Goal: Information Seeking & Learning: Learn about a topic

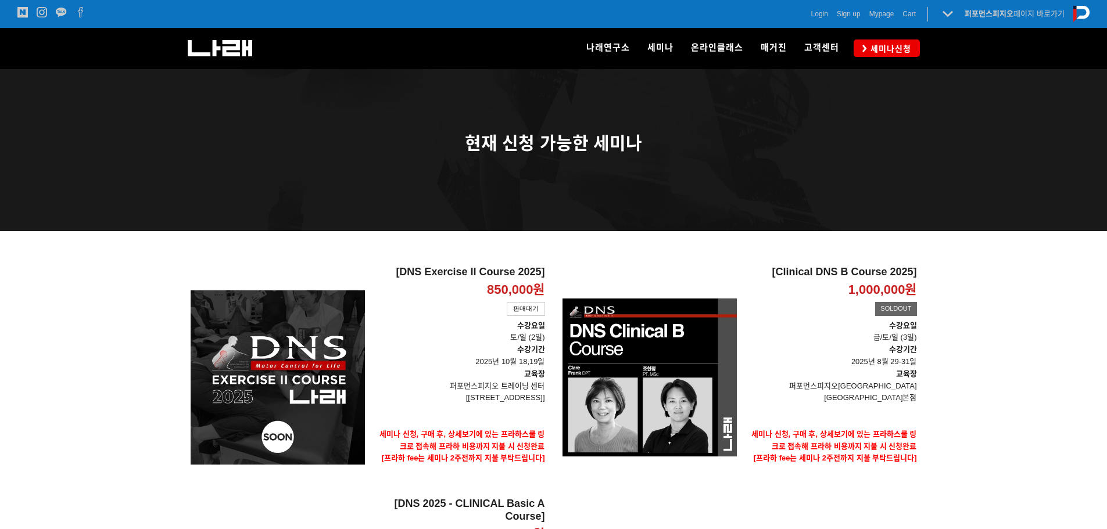
click at [1078, 349] on div at bounding box center [553, 510] width 1107 height 558
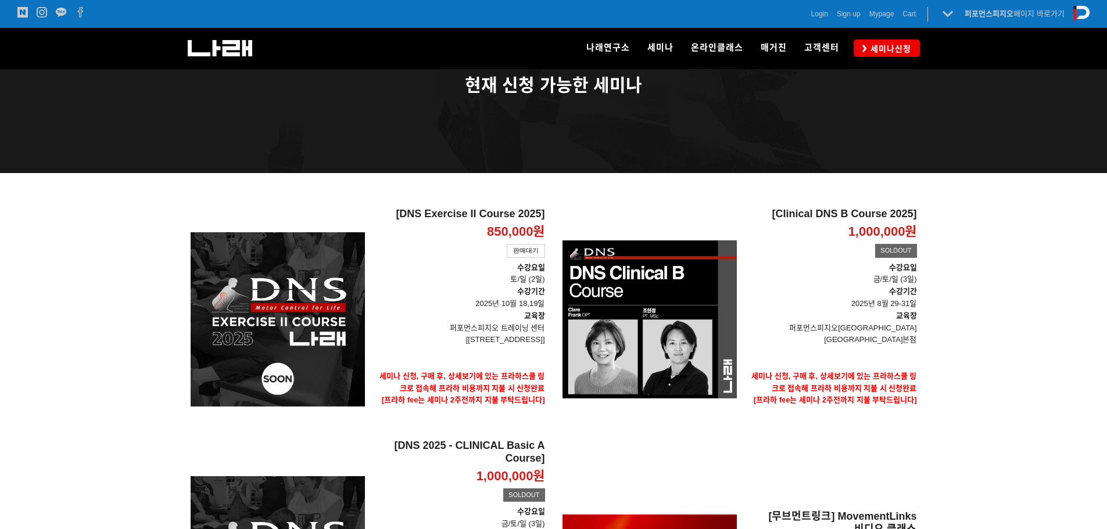
click at [1070, 286] on div at bounding box center [553, 452] width 1107 height 558
click at [1061, 319] on div at bounding box center [553, 452] width 1107 height 558
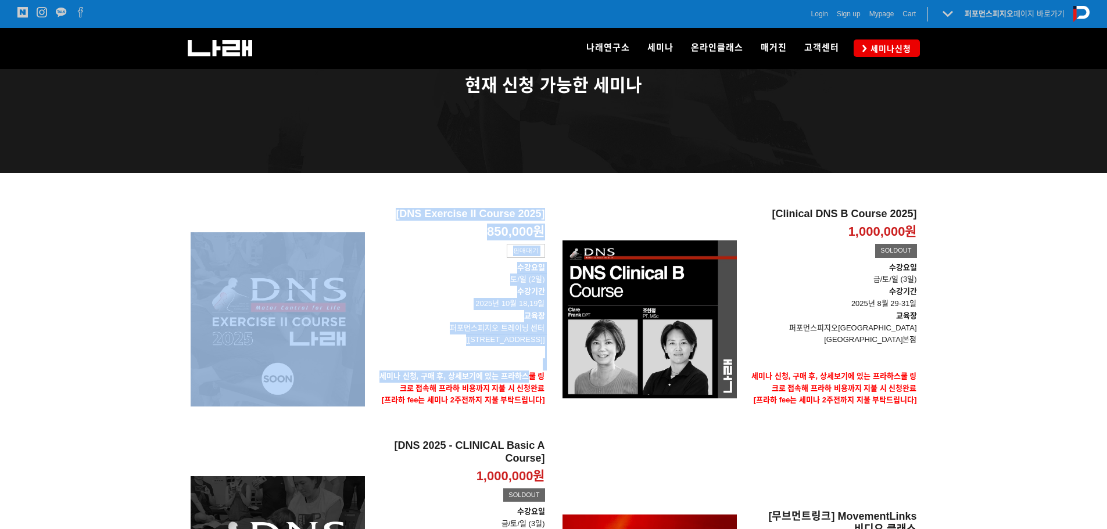
drag, startPoint x: 469, startPoint y: 185, endPoint x: 531, endPoint y: 372, distance: 197.5
click at [531, 372] on div "[DNS Exercise II Course 2025] 850,000원 TIME SALE 판매대기 [DNS Exercise II Course 2…" at bounding box center [554, 452] width 744 height 558
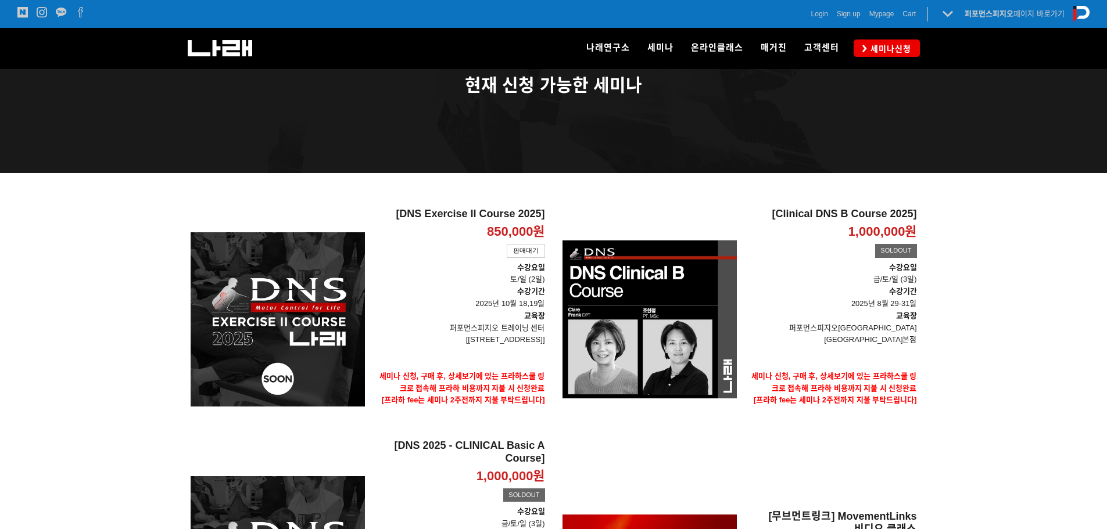
click at [1070, 333] on div at bounding box center [553, 452] width 1107 height 558
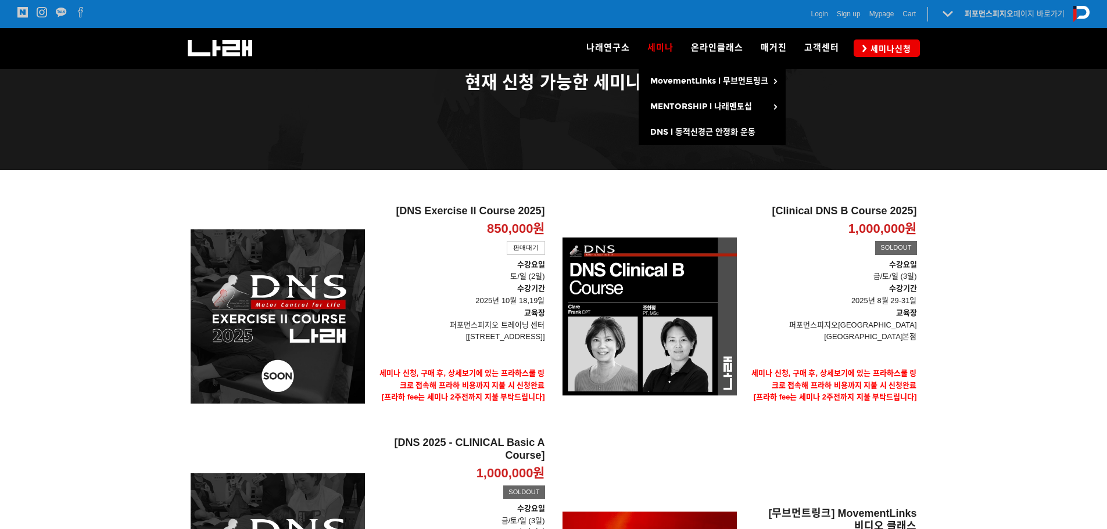
scroll to position [0, 0]
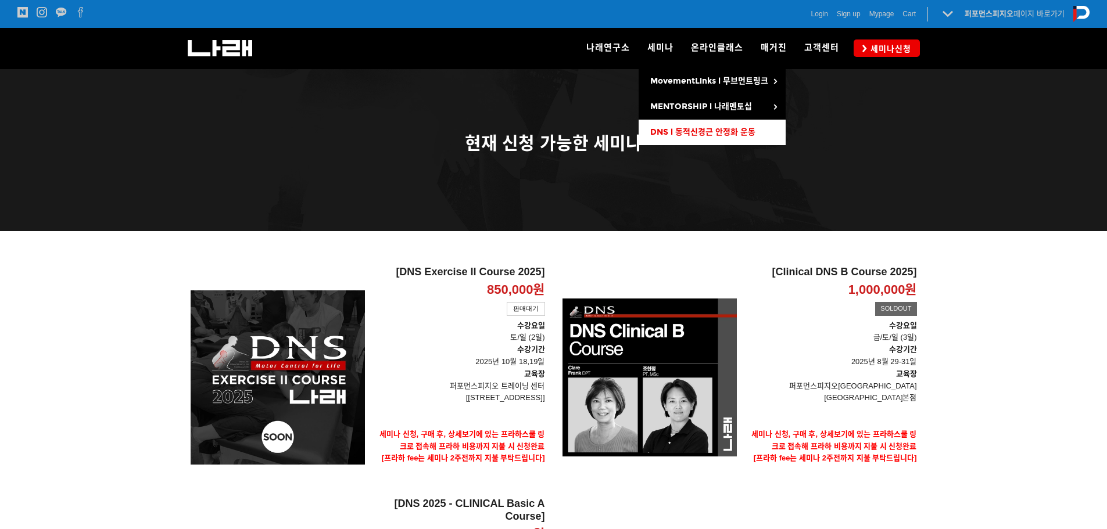
click at [672, 135] on span "DNS l 동적신경근 안정화 운동" at bounding box center [702, 132] width 105 height 10
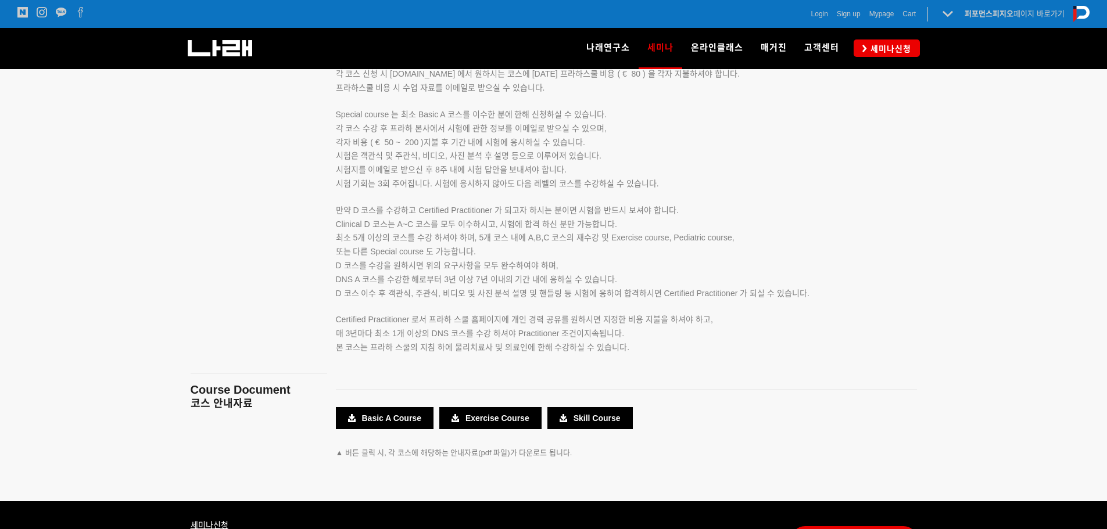
scroll to position [1749, 0]
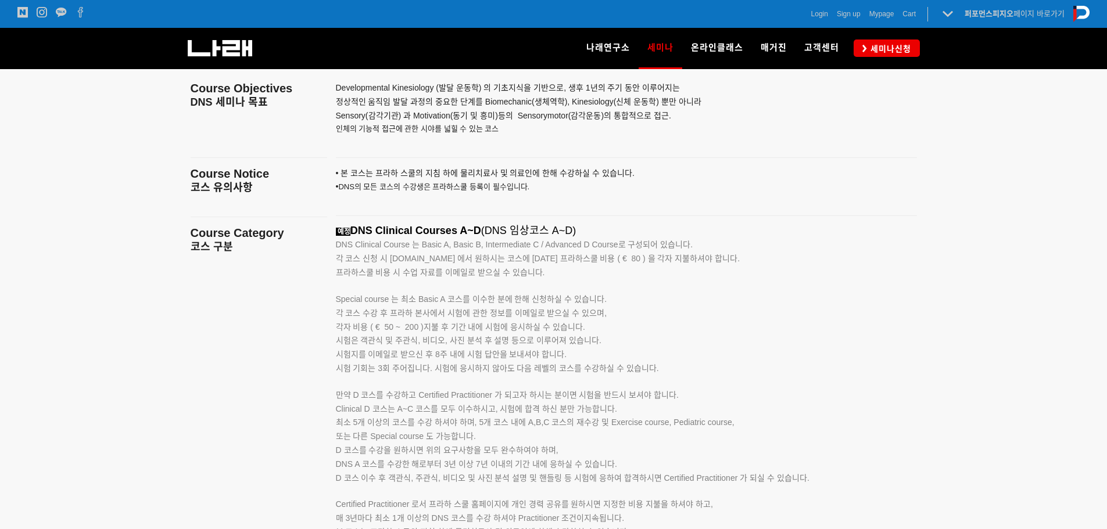
drag, startPoint x: 340, startPoint y: 224, endPoint x: 697, endPoint y: 242, distance: 357.8
click at [697, 242] on div "Developmental Kinesiology (발달 운동학) 의 기초지식을 기반으로, 생후 1년의 주기 동안 이루어지는 정상적인 움직임 발달…" at bounding box center [626, 371] width 598 height 630
click at [728, 248] on p "DNS Clinical Course 는 Basic A, Basic B, Intermediate C / Advanced D Course로 구성되…" at bounding box center [612, 245] width 552 height 14
click at [703, 268] on p "각 코스 신청 시 www.rehabps.com 에서 원하시는 코스에 대한 프라하스쿨 비용 ( € 80 ) 을 각자 지불하셔야 합니다. 프라하스…" at bounding box center [612, 266] width 552 height 28
drag, startPoint x: 309, startPoint y: 234, endPoint x: 625, endPoint y: 277, distance: 319.6
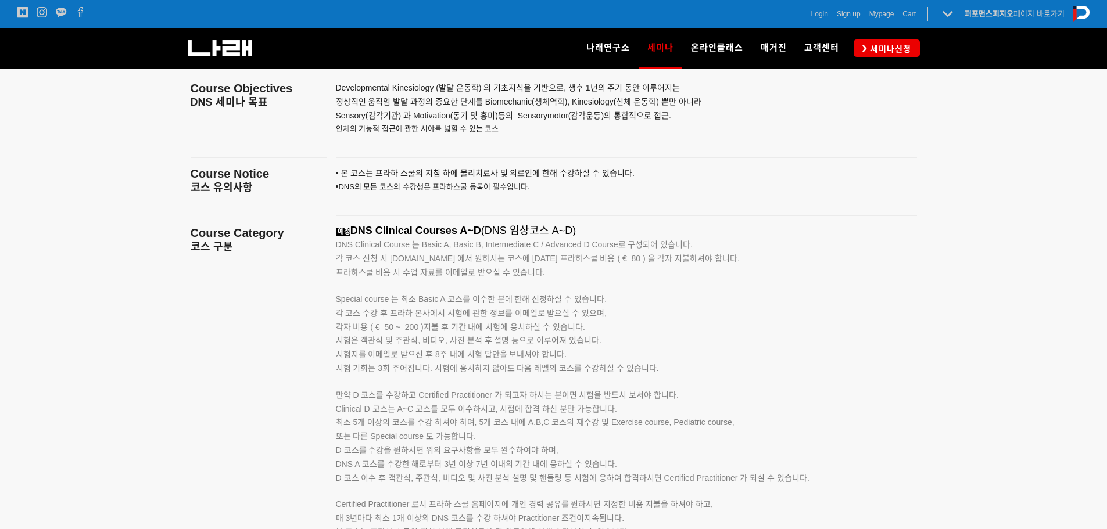
click at [625, 277] on main "Course Objectives DNS 세미나 목표 Course Notice 코스 유의사항 Course Category 코스 구분 Course…" at bounding box center [554, 371] width 744 height 630
click at [625, 284] on p "Special course 는 최소 Basic A 코스를 이수한 분에 한해 신청하실 수 있습니다." at bounding box center [612, 293] width 552 height 27
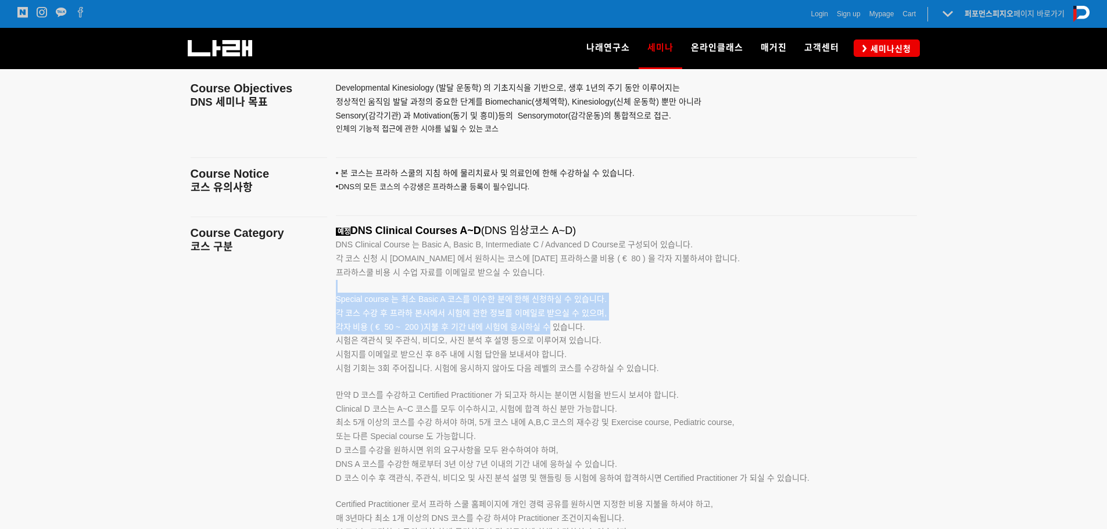
drag, startPoint x: 354, startPoint y: 292, endPoint x: 549, endPoint y: 329, distance: 198.2
click at [549, 329] on div "예정 DNS Clinical Courses A~D (DNS 임상코스 A~D) DNS Clinical Course 는 Basic A, Basic…" at bounding box center [612, 395] width 552 height 340
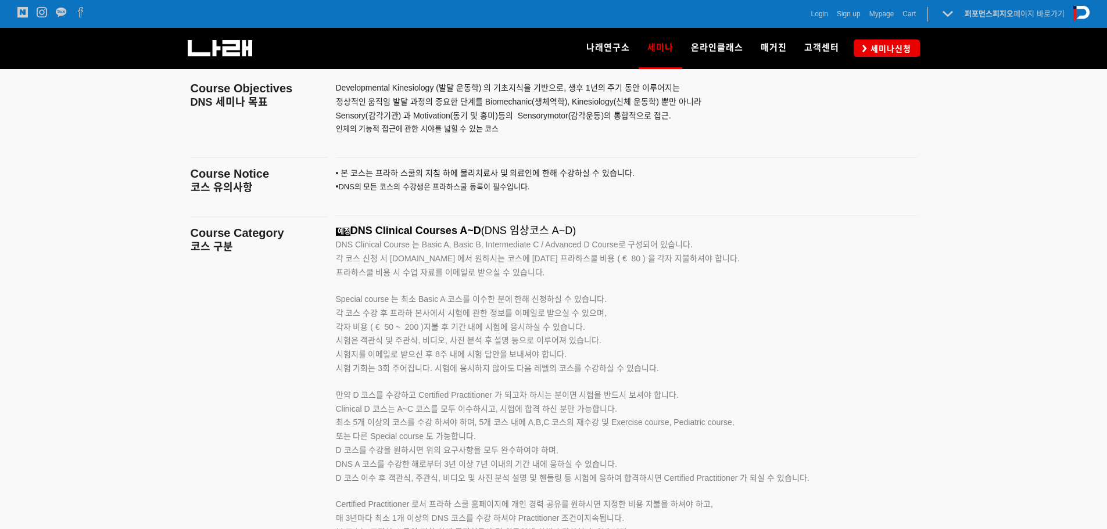
click at [708, 337] on p "각 코스 수강 후 프라하 본사에서 시험에 관한 정보를 이메일로 받으실 수 있으며, 각자 비용 ( € 50 ~ 200 )지불 후 기간 내에 시험…" at bounding box center [612, 334] width 552 height 55
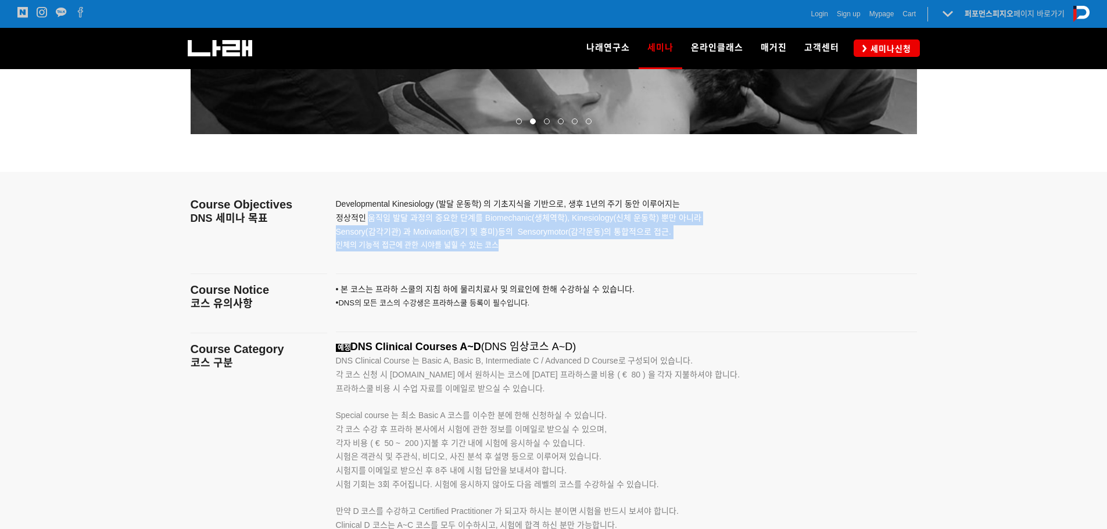
drag, startPoint x: 370, startPoint y: 216, endPoint x: 705, endPoint y: 251, distance: 336.5
click at [705, 251] on div "Developmental Kinesiology (발달 운동학) 의 기초지식을 기반으로, 생후 1년의 주기 동안 이루어지는 정상적인 움직임 발달…" at bounding box center [612, 218] width 552 height 93
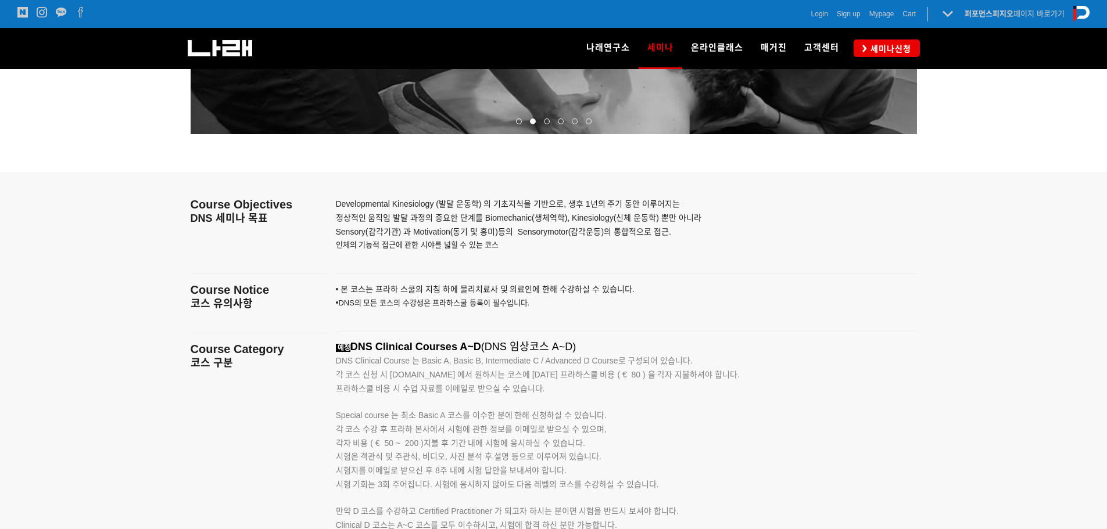
click at [702, 265] on div at bounding box center [626, 274] width 598 height 18
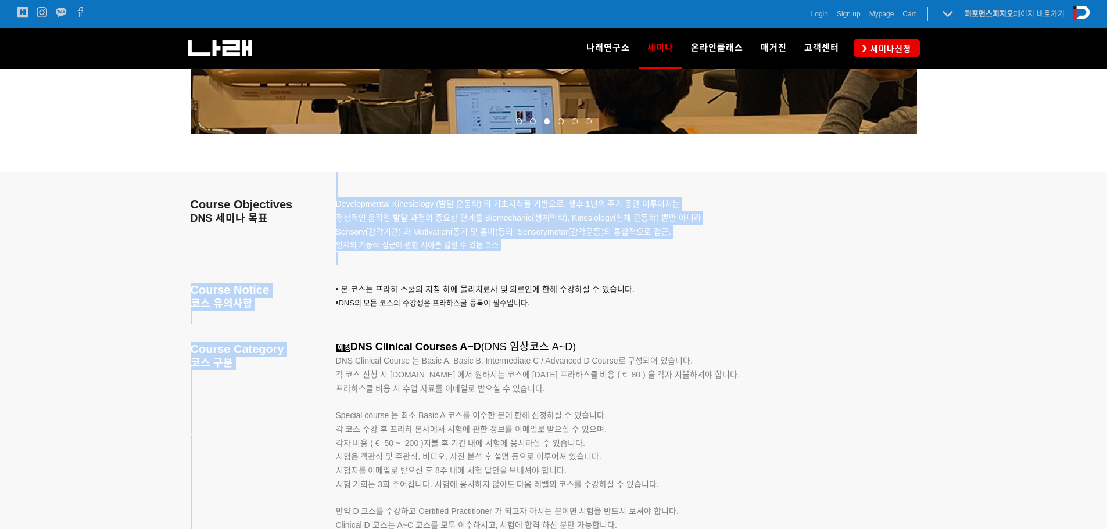
drag, startPoint x: 519, startPoint y: 281, endPoint x: 286, endPoint y: 282, distance: 233.0
click at [284, 282] on main "Course Objectives DNS 세미나 목표 Course Notice 코스 유의사항 Course Category 코스 구분 Course…" at bounding box center [554, 487] width 744 height 630
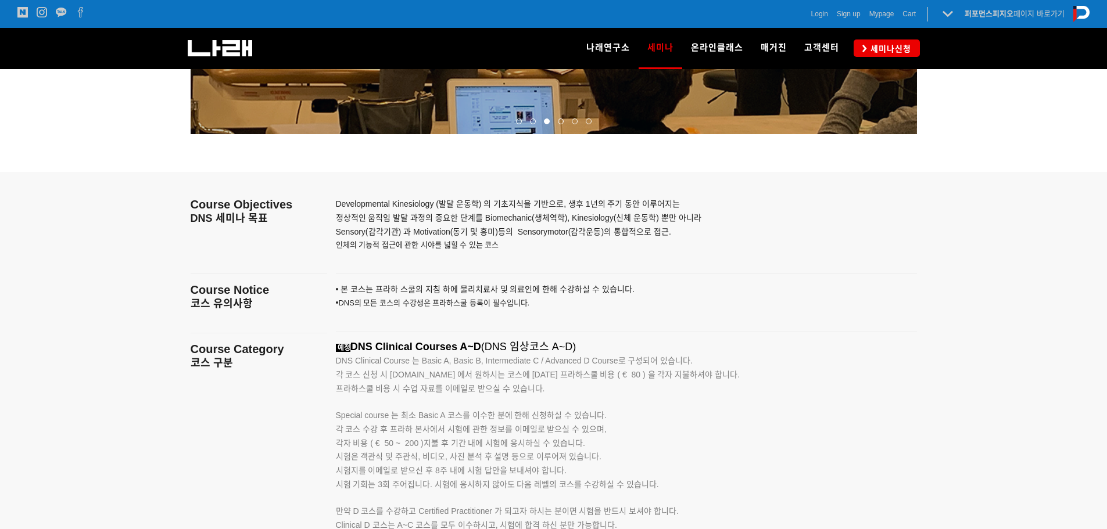
click at [552, 315] on p "• 본 코스는 프라하 스쿨의 지침 하에 물리치료사 및 의료인에 한해 수강하 실 수 있습니다. • DNS의 모든 코스의 수강생은 프라하스쿨 등록…" at bounding box center [612, 303] width 552 height 41
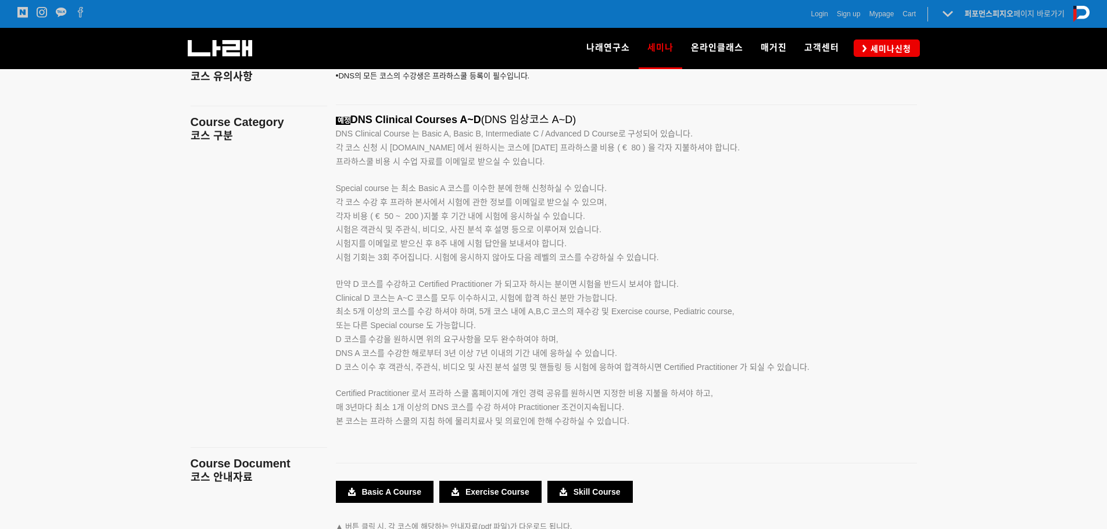
scroll to position [1866, 0]
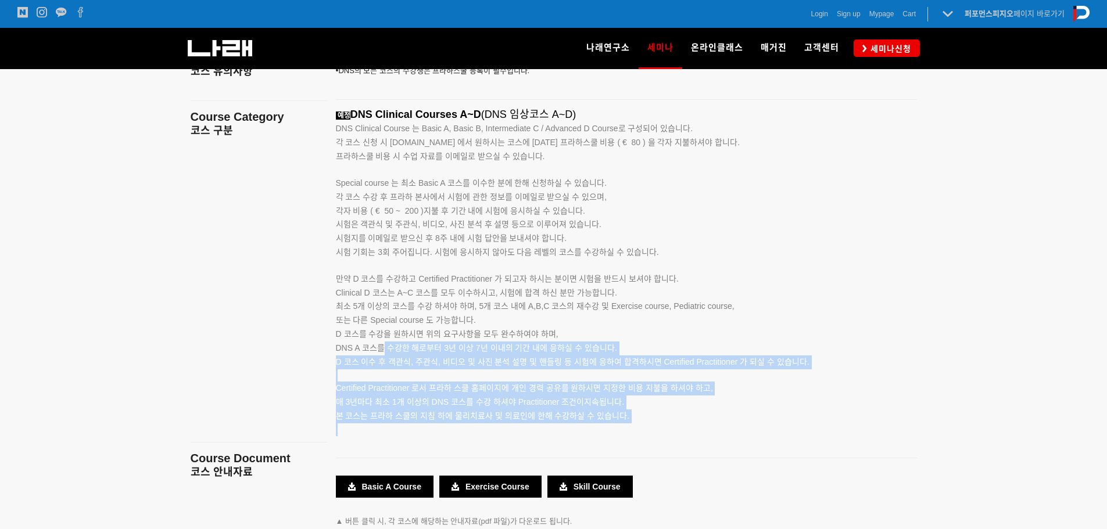
drag, startPoint x: 621, startPoint y: 426, endPoint x: 384, endPoint y: 344, distance: 250.5
click at [384, 344] on div "예정 DNS Clinical Courses A~D (DNS 임상코스 A~D) DNS Clinical Course 는 Basic A, Basic…" at bounding box center [612, 279] width 552 height 340
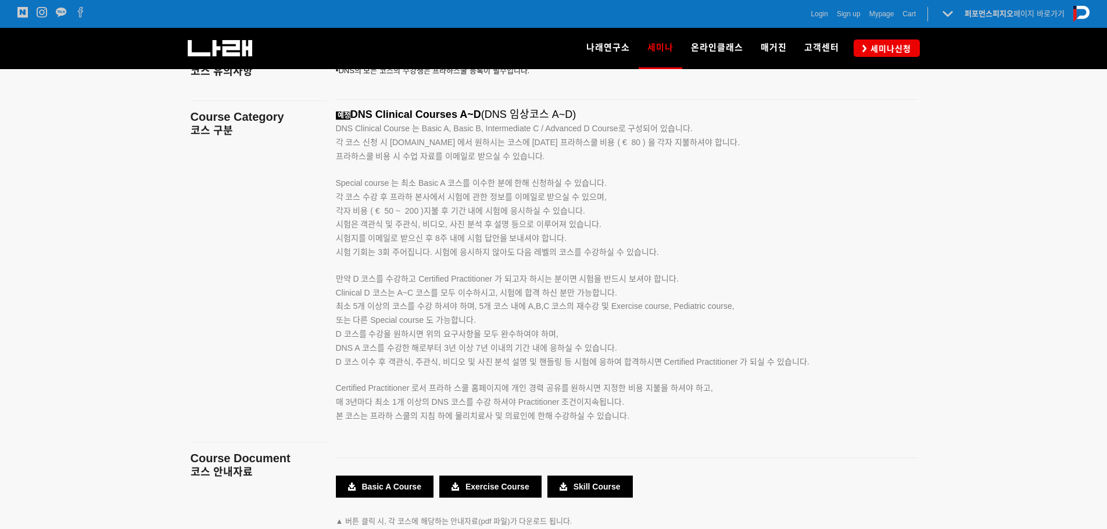
click at [442, 289] on span "Clinical D 코스는 A~C 코스를 모두 이수하시고, 시험에 합격 하신 분만 가능합니다." at bounding box center [476, 292] width 281 height 9
drag, startPoint x: 390, startPoint y: 274, endPoint x: 641, endPoint y: 323, distance: 256.3
click at [641, 323] on div "예정 DNS Clinical Courses A~D (DNS 임상코스 A~D) DNS Clinical Course 는 Basic A, Basic…" at bounding box center [612, 279] width 552 height 340
drag, startPoint x: 633, startPoint y: 354, endPoint x: 614, endPoint y: 331, distance: 30.5
click at [633, 354] on p "Clinical D 코스는 A~C 코스를 모두 이수하시고, 시험에 합격 하신 분만 가능합니다. 최소 5개 이상의 코스를 수강 하셔야 하며, 5…" at bounding box center [612, 327] width 552 height 83
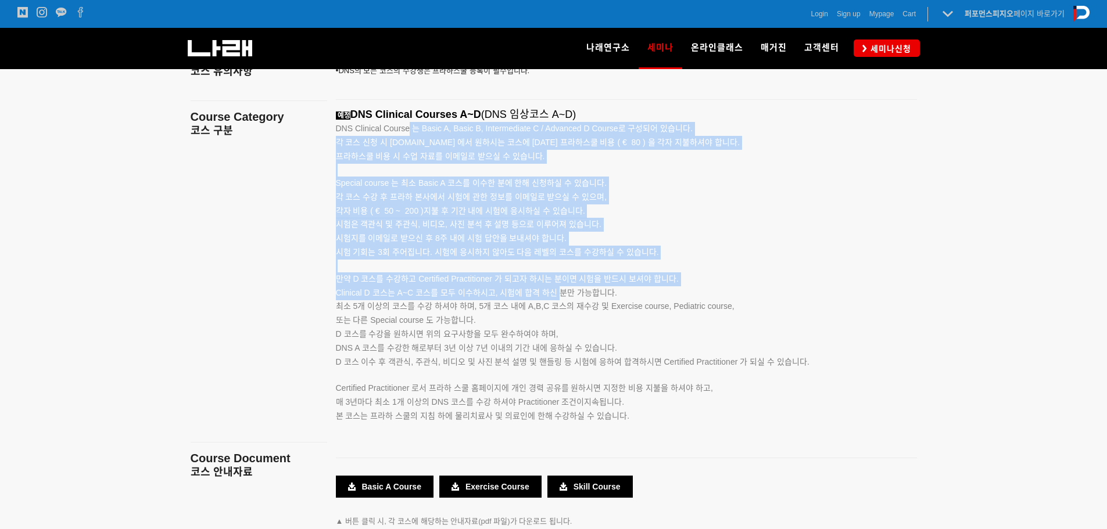
drag, startPoint x: 516, startPoint y: 141, endPoint x: 558, endPoint y: 294, distance: 158.6
click at [558, 294] on div "예정 DNS Clinical Courses A~D (DNS 임상코스 A~D) DNS Clinical Course 는 Basic A, Basic…" at bounding box center [612, 279] width 552 height 340
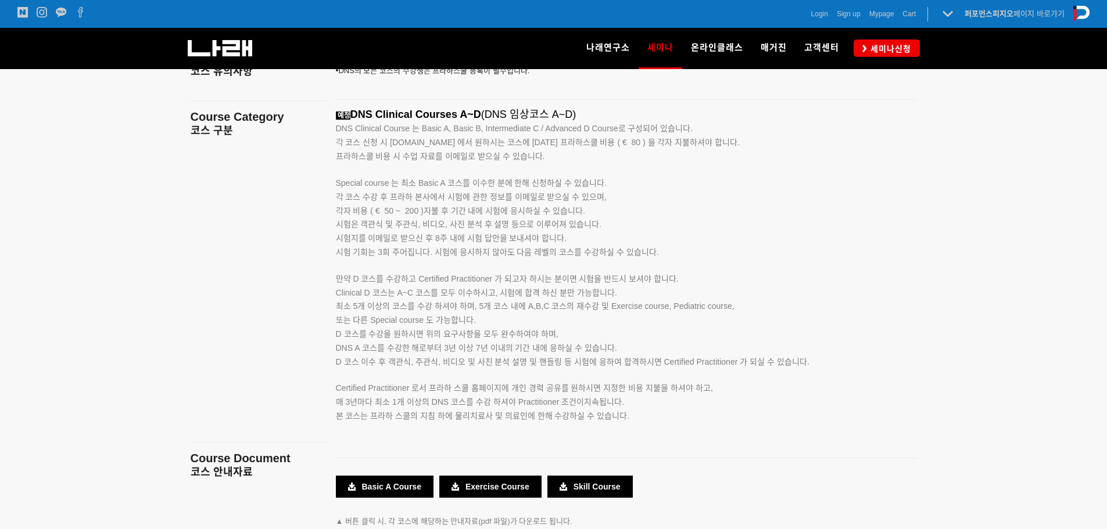
click at [658, 320] on p "Clinical D 코스는 A~C 코스를 모두 이수하시고, 시험에 합격 하신 분만 가능합니다. 최소 5개 이상의 코스를 수강 하셔야 하며, 5…" at bounding box center [612, 327] width 552 height 83
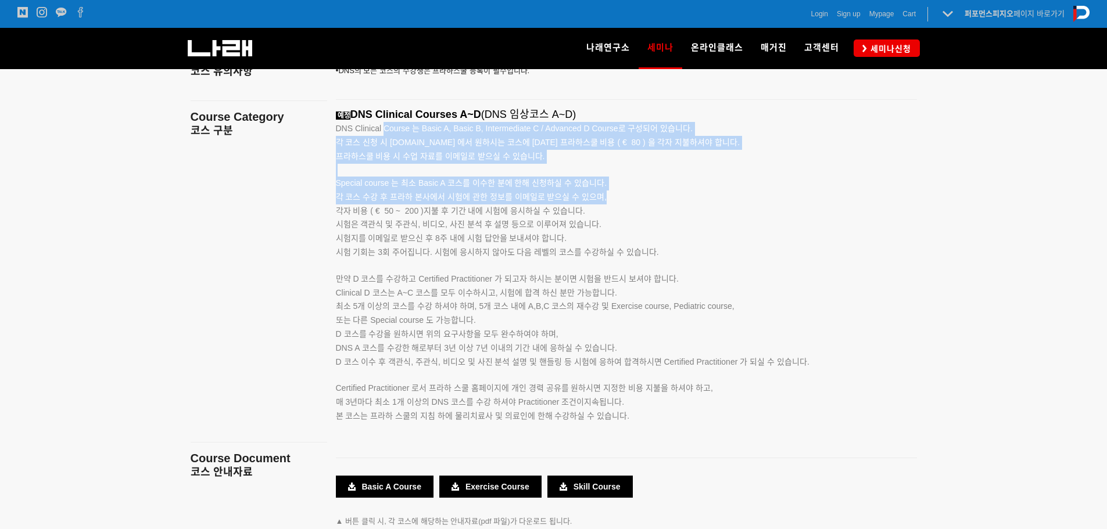
drag, startPoint x: 452, startPoint y: 132, endPoint x: 637, endPoint y: 278, distance: 235.7
click at [605, 213] on div "예정 DNS Clinical Courses A~D (DNS 임상코스 A~D) DNS Clinical Course 는 Basic A, Basic…" at bounding box center [612, 279] width 552 height 340
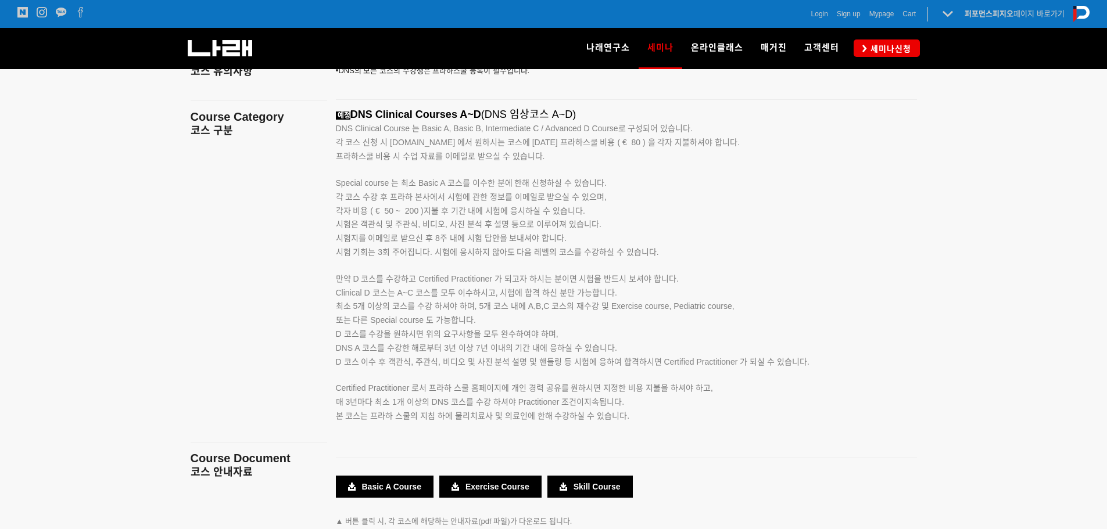
click at [637, 281] on span "만약 D 코스를 수강하고 Certified Practitioner 가 되고자 하시는 분이면 시험을 반드시 보셔야 합니다." at bounding box center [507, 278] width 343 height 9
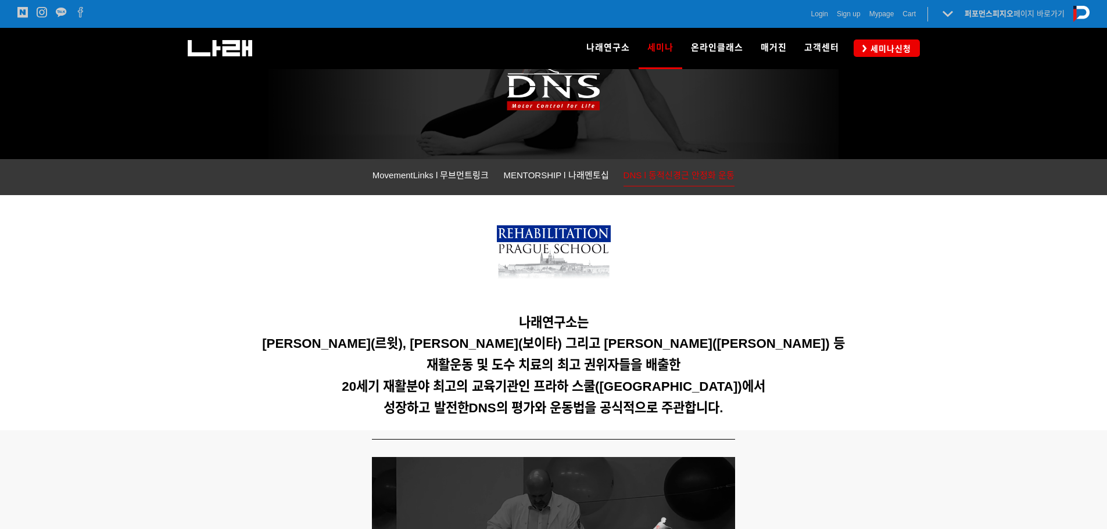
scroll to position [0, 0]
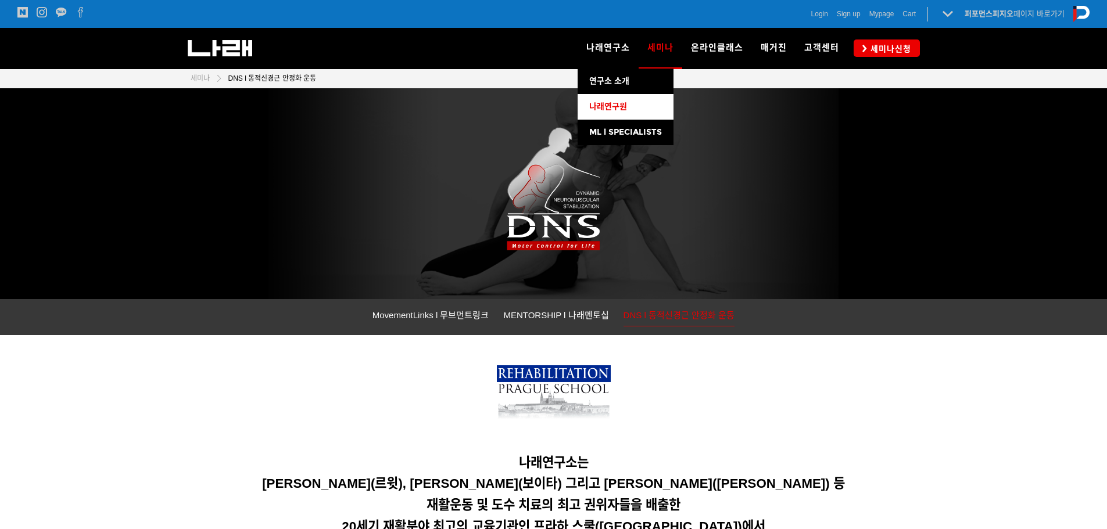
click at [613, 112] on span "나래연구원" at bounding box center [608, 107] width 38 height 10
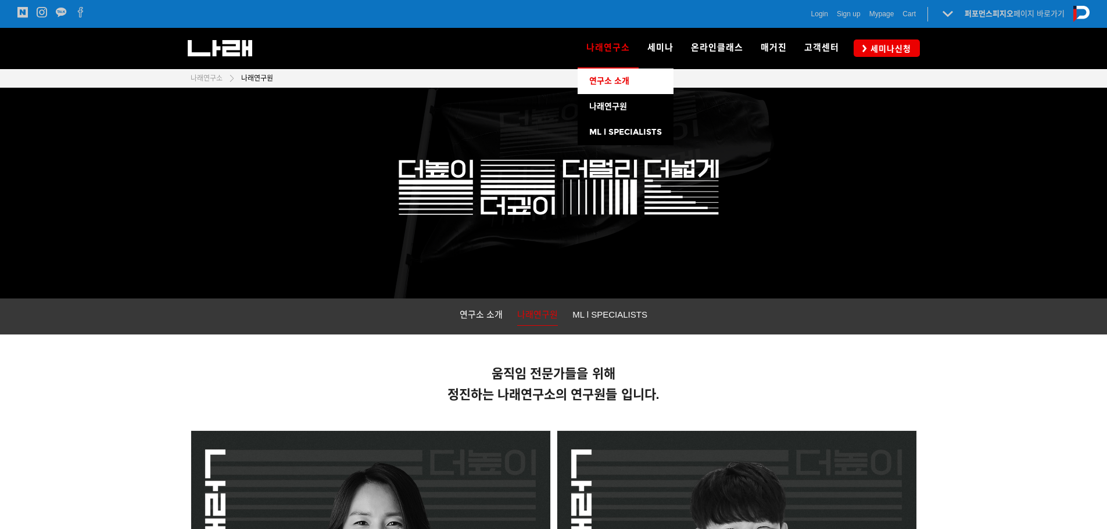
click at [615, 81] on span "연구소 소개" at bounding box center [609, 81] width 40 height 10
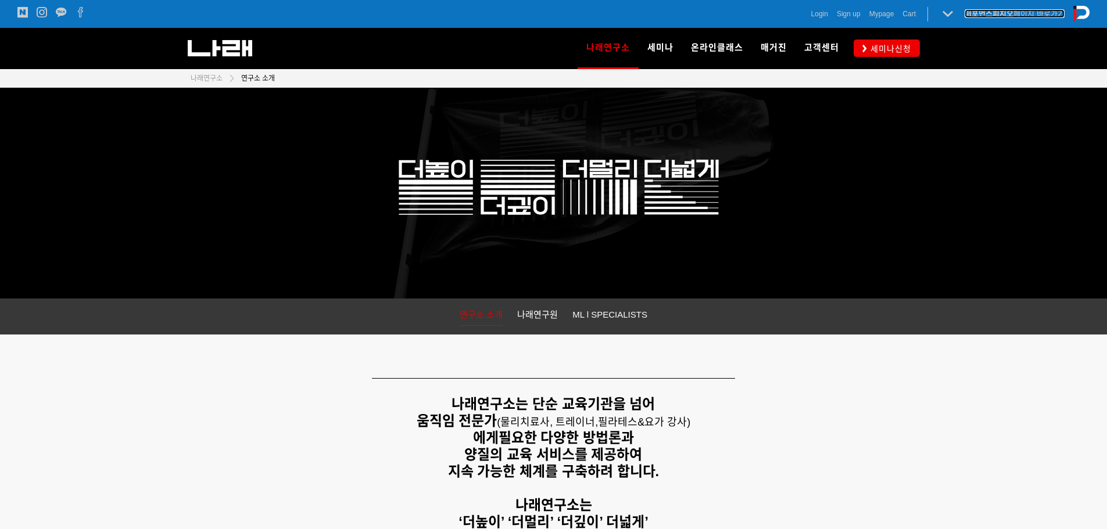
click at [1017, 11] on link "퍼포먼스피지오 페이지 바로가기" at bounding box center [1014, 13] width 100 height 9
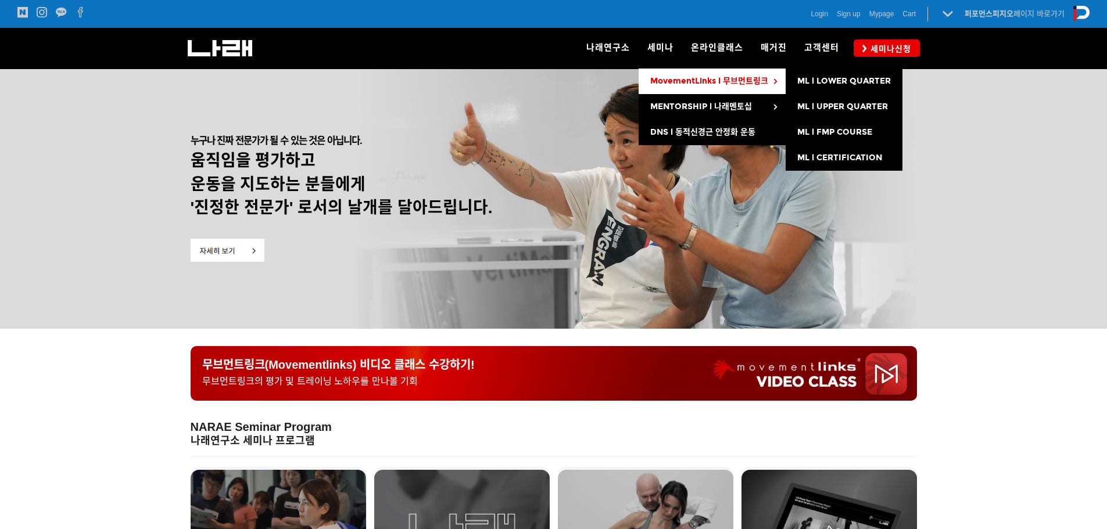
click at [662, 73] on link "MovementLinks l 무브먼트링크" at bounding box center [712, 82] width 147 height 26
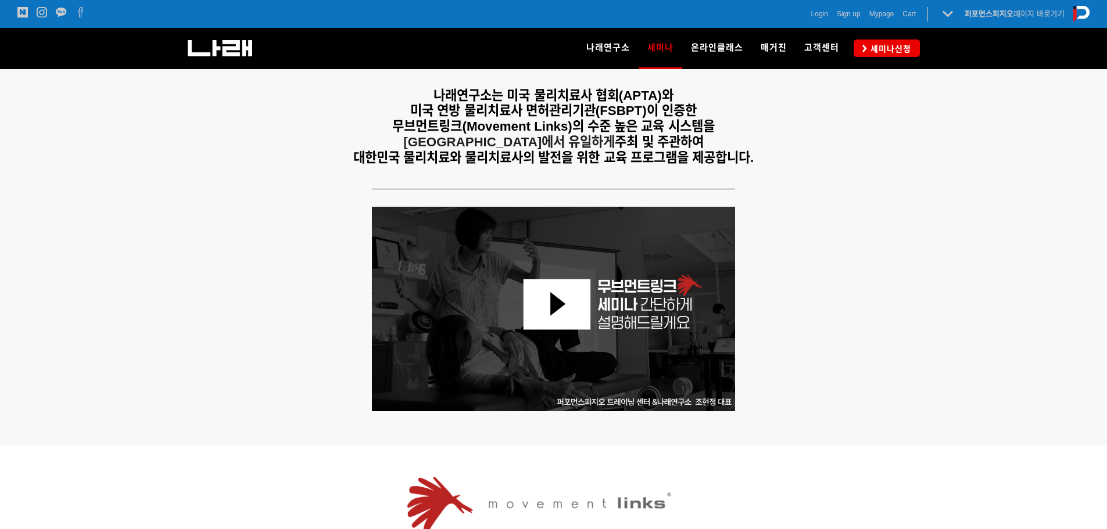
click at [917, 200] on div at bounding box center [554, 309] width 744 height 222
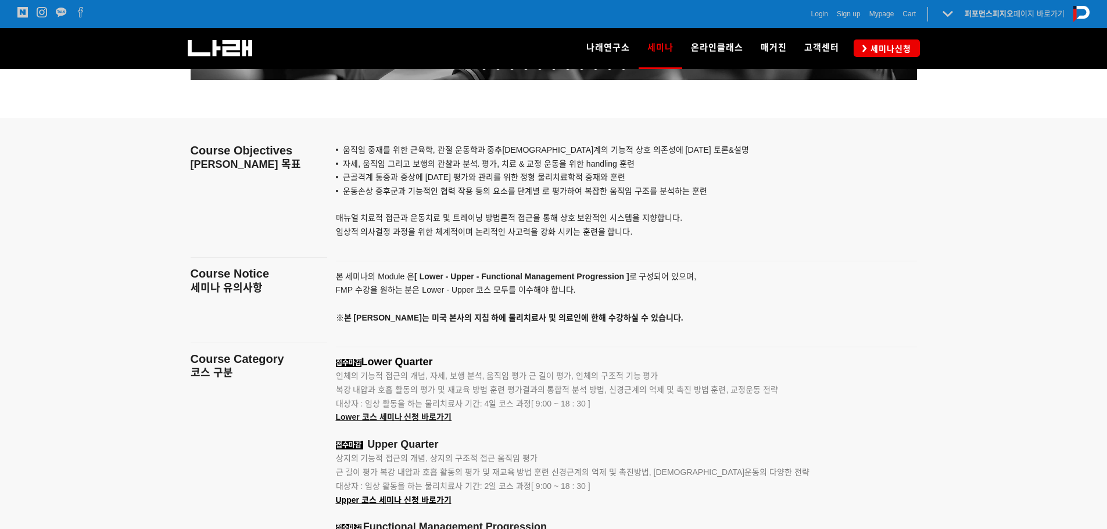
scroll to position [1162, 0]
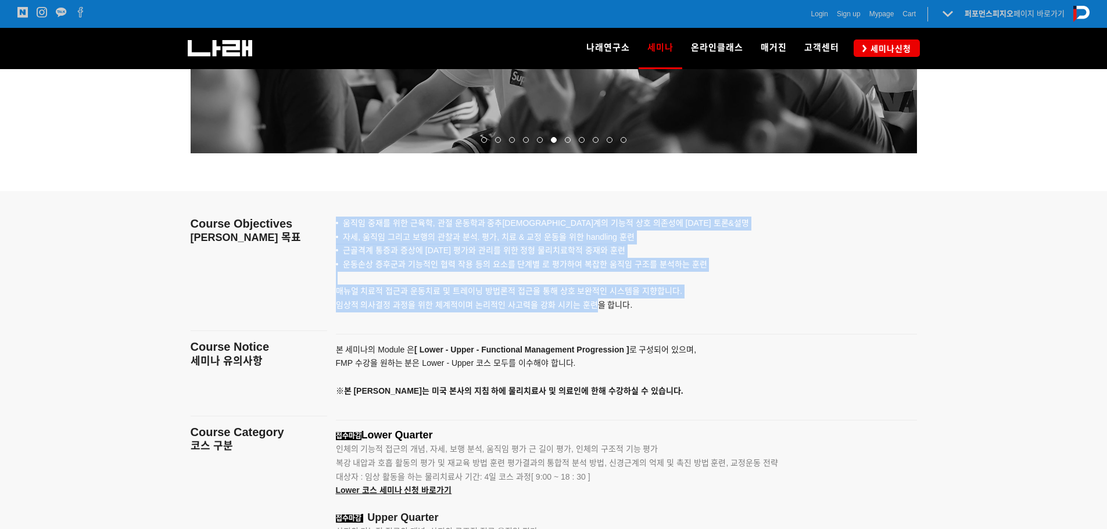
drag, startPoint x: 353, startPoint y: 227, endPoint x: 632, endPoint y: 339, distance: 299.8
click at [596, 304] on div "• 움직임 중재를 위한 근육학, 관절 운동학과 중추신경계의 기능적 상호 의존성에 대한 토론&설명 • 자세, 움직임 그리고 보행의 관찰과 분석.…" at bounding box center [626, 258] width 598 height 134
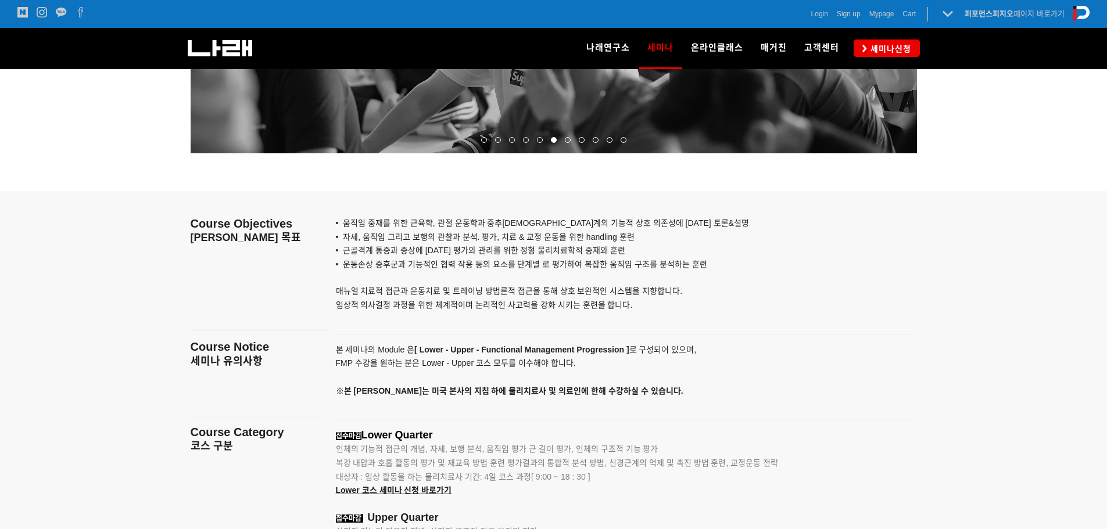
click at [632, 339] on div at bounding box center [626, 334] width 598 height 18
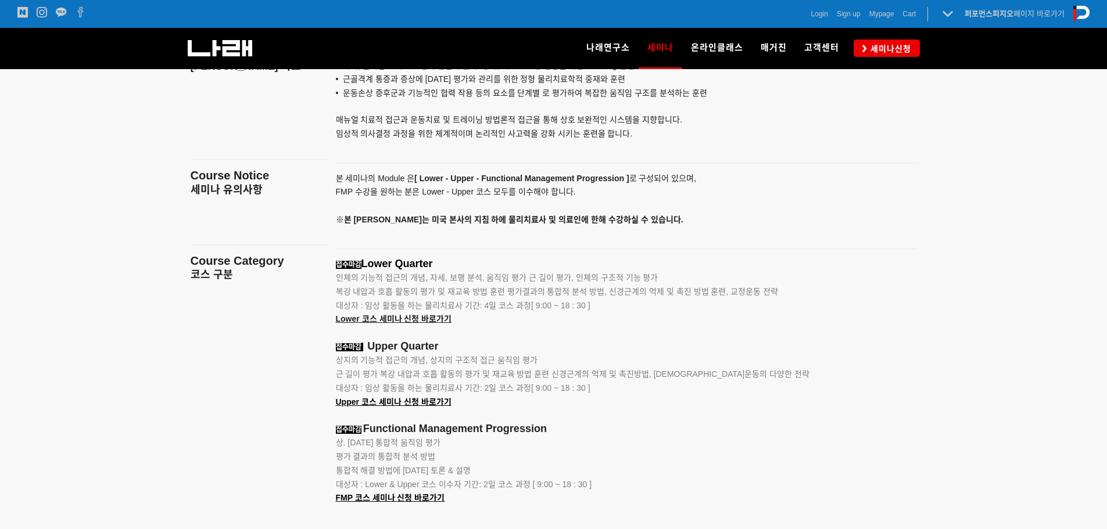
scroll to position [1336, 0]
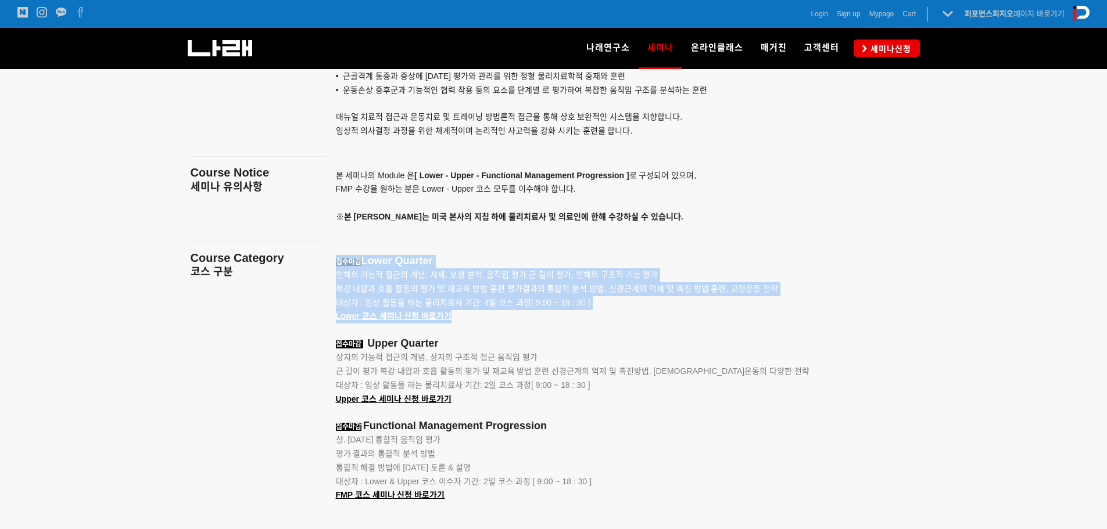
drag, startPoint x: 386, startPoint y: 246, endPoint x: 600, endPoint y: 320, distance: 225.6
click at [600, 320] on div "• 움직임 중재를 위한 근육학, 관절 운동학과 중추신경계의 기능적 상호 의존성에 대한 토론&설명 • 자세, 움직임 그리고 보행의 관찰과 분석.…" at bounding box center [626, 421] width 598 height 808
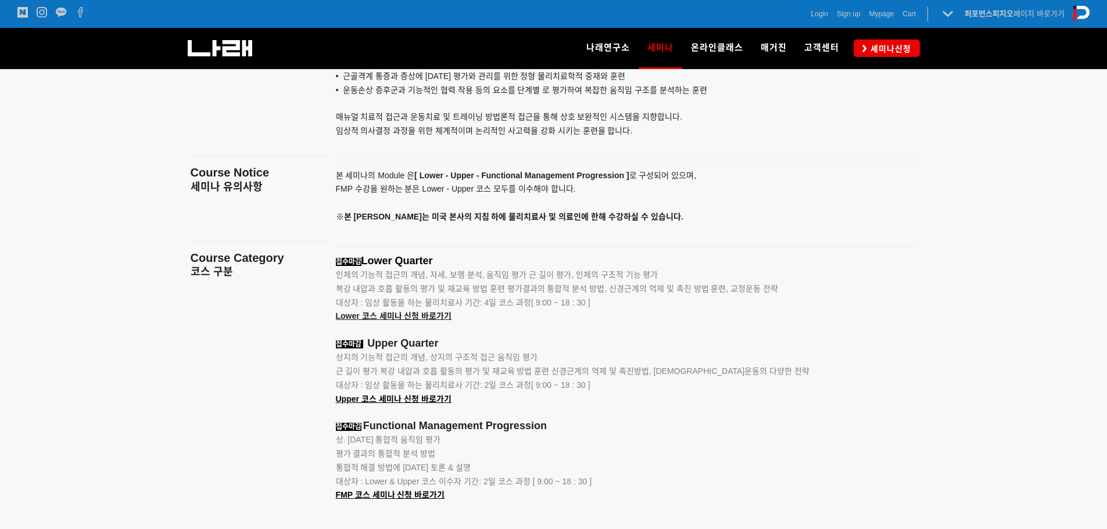
click at [658, 372] on span "근 길이 평가 복강 내압과 호흡 활동의 평가 및 재교육 방법 훈련 신경근계의 억제 및 촉진방법, 교정운동의 다양한 전략" at bounding box center [573, 371] width 474 height 9
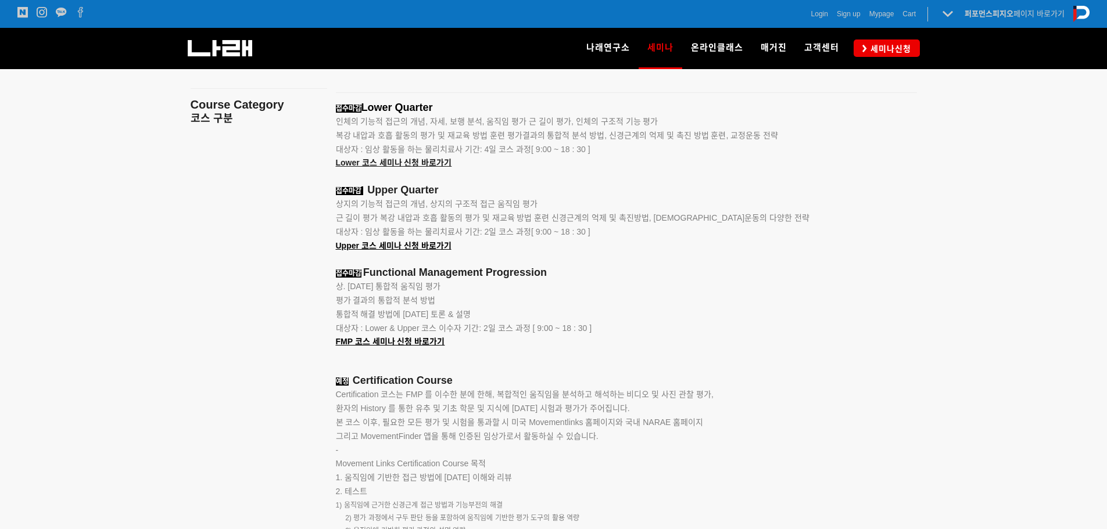
scroll to position [1511, 0]
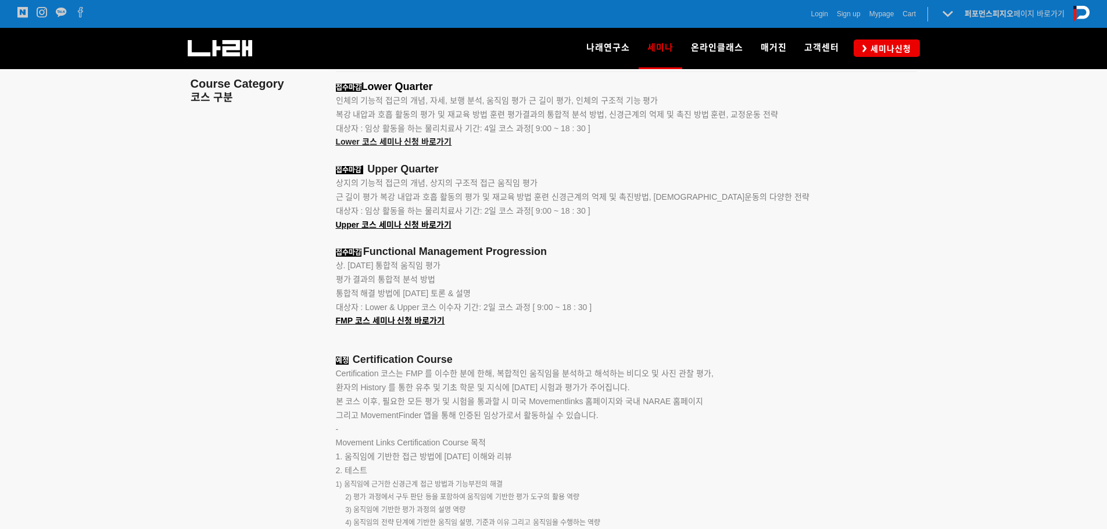
drag, startPoint x: 456, startPoint y: 390, endPoint x: 730, endPoint y: 400, distance: 275.0
click at [730, 400] on p "Certification 코스는 FMP 를 이수한 분에 한해, 복합적인 움직임을 분석하고 해석하는 비디오 및 사진 관찰 평가, 환자의 Hist…" at bounding box center [612, 394] width 552 height 55
click at [723, 412] on p "Certification 코스는 FMP 를 이수한 분에 한해, 복합적인 움직임을 분석하고 해석하는 비디오 및 사진 관찰 평가, 환자의 Hist…" at bounding box center [612, 394] width 552 height 55
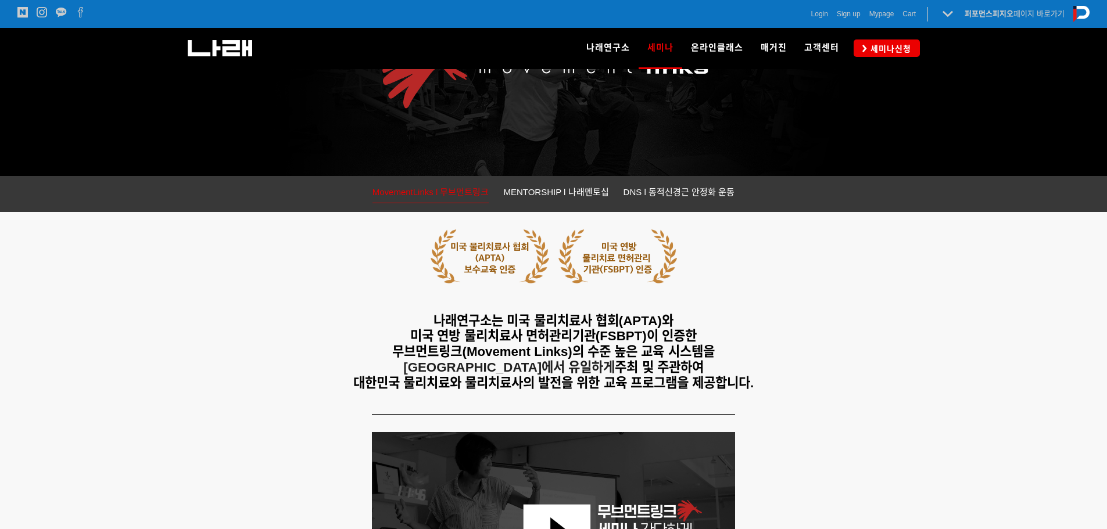
scroll to position [349, 0]
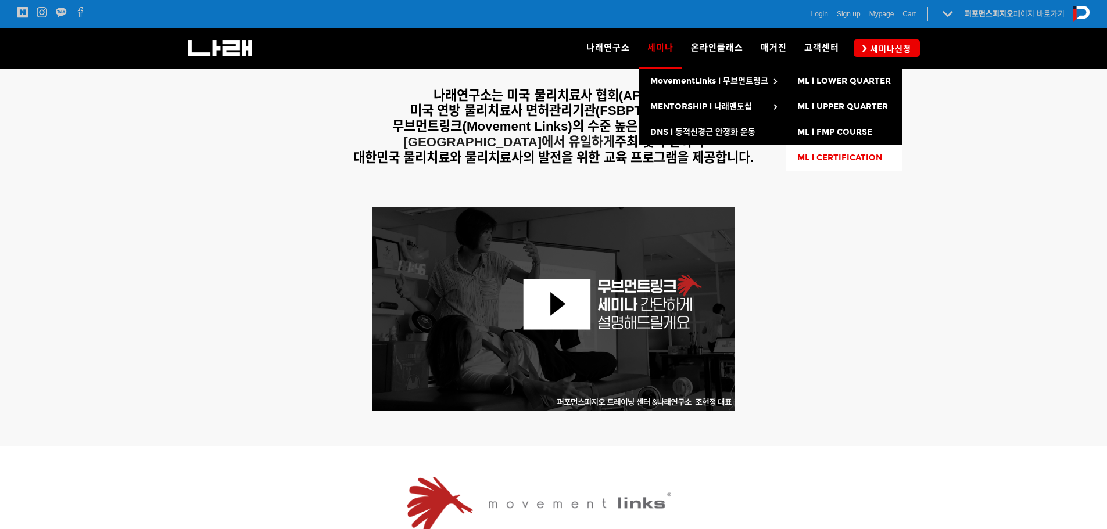
click at [840, 160] on span "ML l CERTIFICATION" at bounding box center [839, 158] width 85 height 10
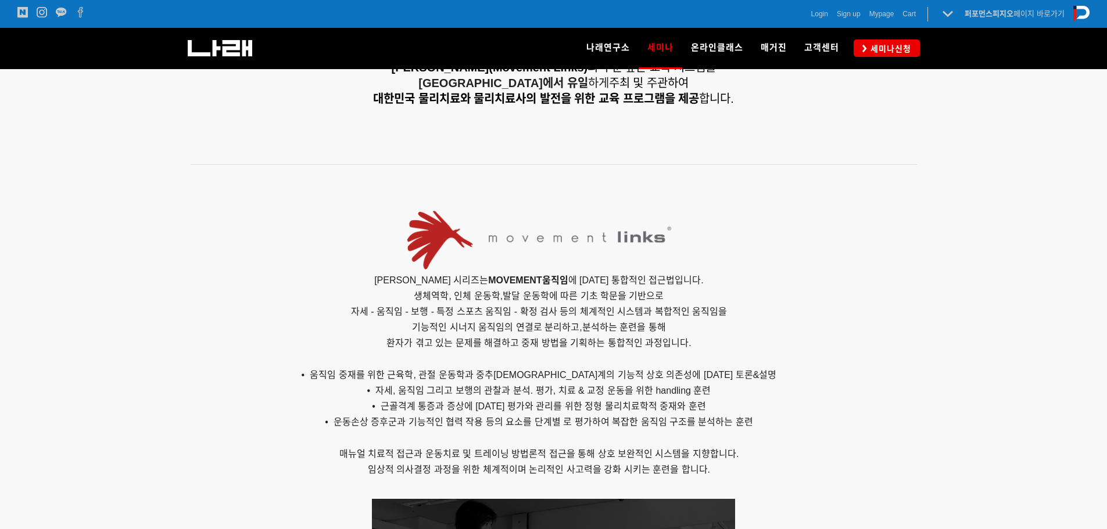
scroll to position [488, 0]
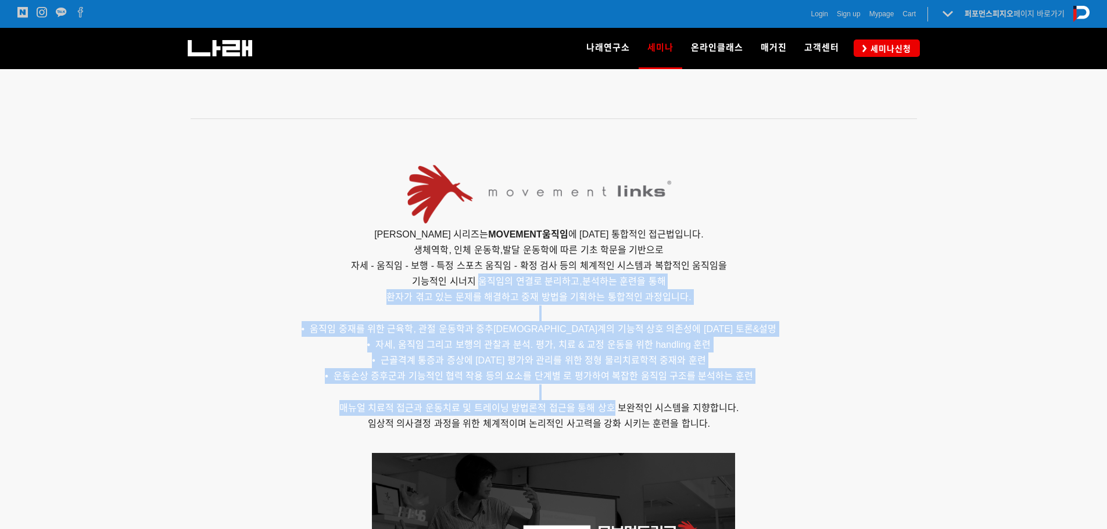
drag, startPoint x: 488, startPoint y: 281, endPoint x: 609, endPoint y: 406, distance: 174.2
click at [609, 406] on div "무브먼트링크 세미나 시리즈는 MOVEMENT 움직임 에 [DATE] 통합적인 접근법입니다. 생체역학, 인체 운동학,발달 운동학에 따른 기초 학…" at bounding box center [539, 303] width 697 height 282
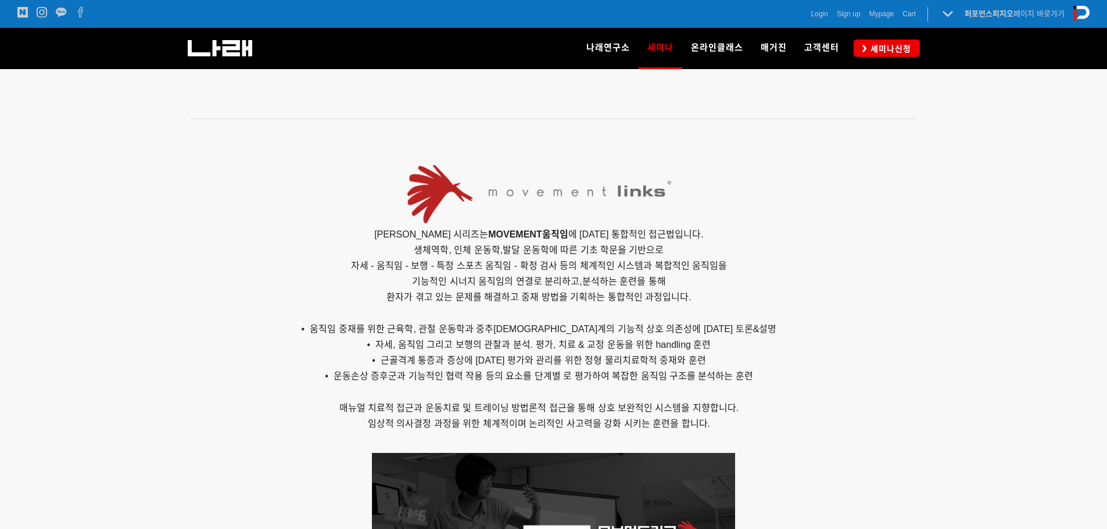
click at [763, 418] on p "• 운동손상 증후군과 기능적인 협력 작용 등의 요소를 단계별 로 평가하여 복잡한 움직임 구조를 분석하는 훈련 매뉴얼 치료적 접근과 운동치료 및…" at bounding box center [539, 399] width 697 height 63
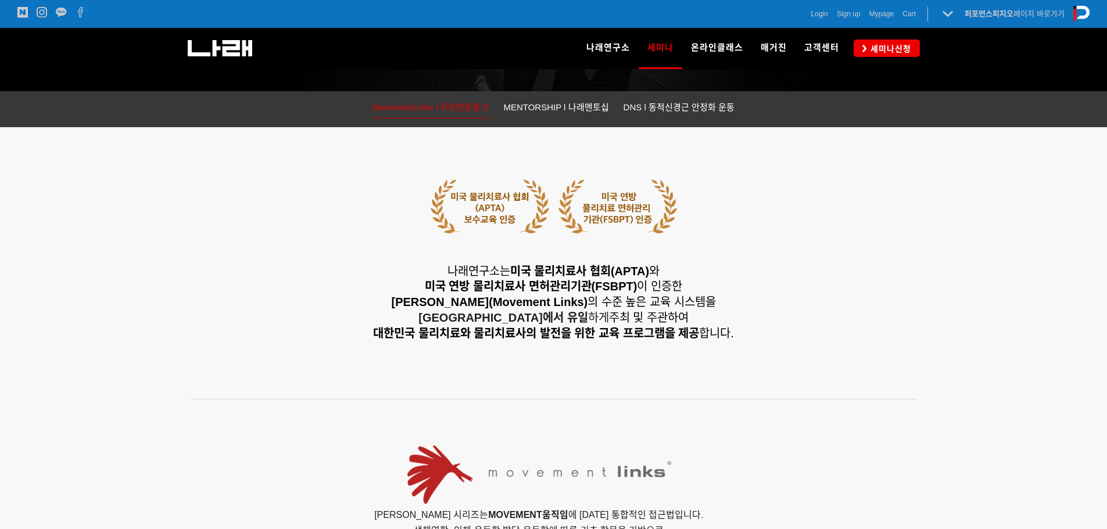
scroll to position [232, 0]
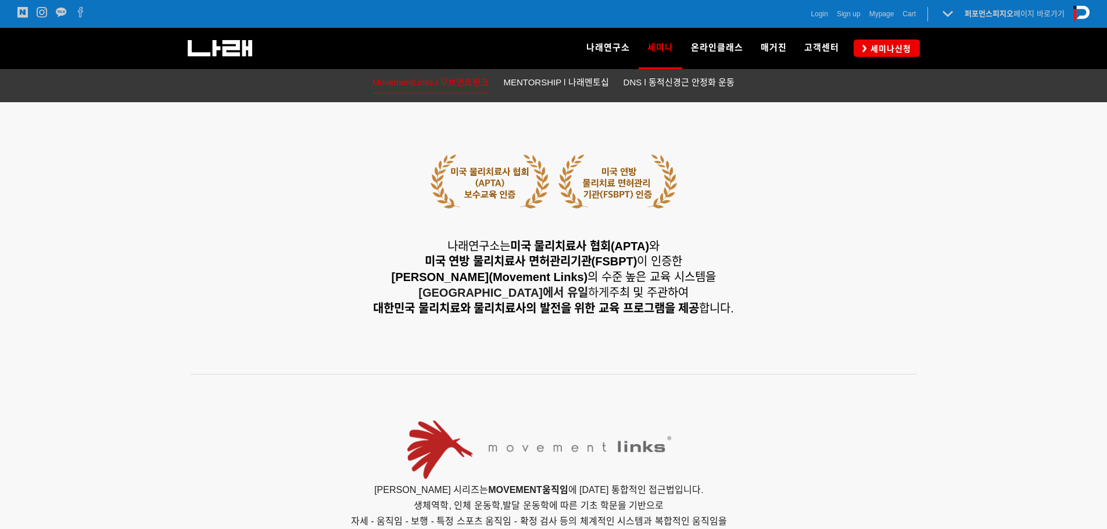
drag, startPoint x: 425, startPoint y: 218, endPoint x: 728, endPoint y: 290, distance: 311.2
click at [728, 289] on div "나래연구소는 미국 물리치료사 협회(APTA) 와 미국 연방 물리치료사 면허관리기관(FSBPT) 이 인증한 무브먼트링크(Movement Link…" at bounding box center [554, 234] width 726 height 177
click at [730, 315] on span "대한민국 물리치료와 물리치료사의 발전을 위한 교육 프로그램을 제공 합니다." at bounding box center [553, 308] width 360 height 15
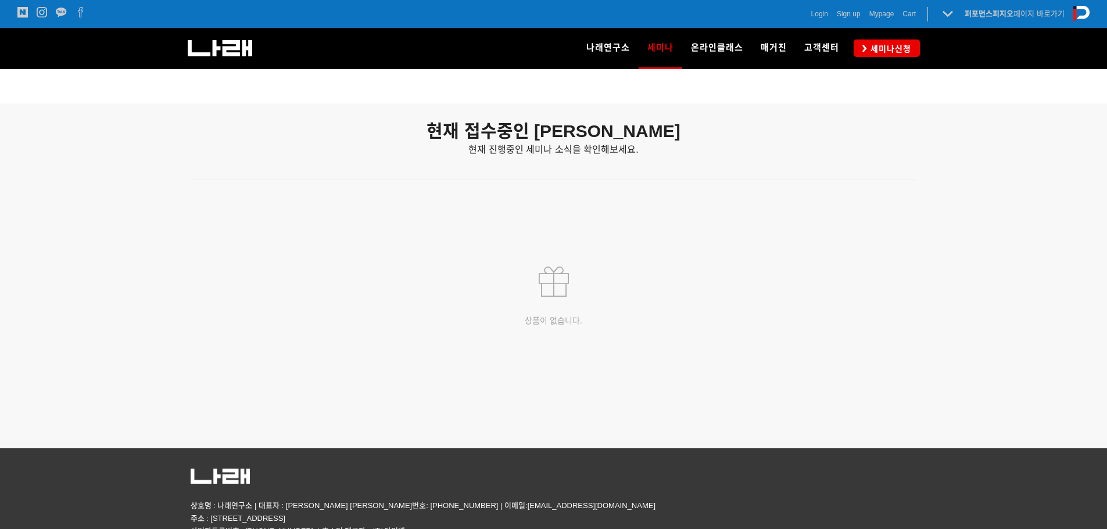
scroll to position [0, 0]
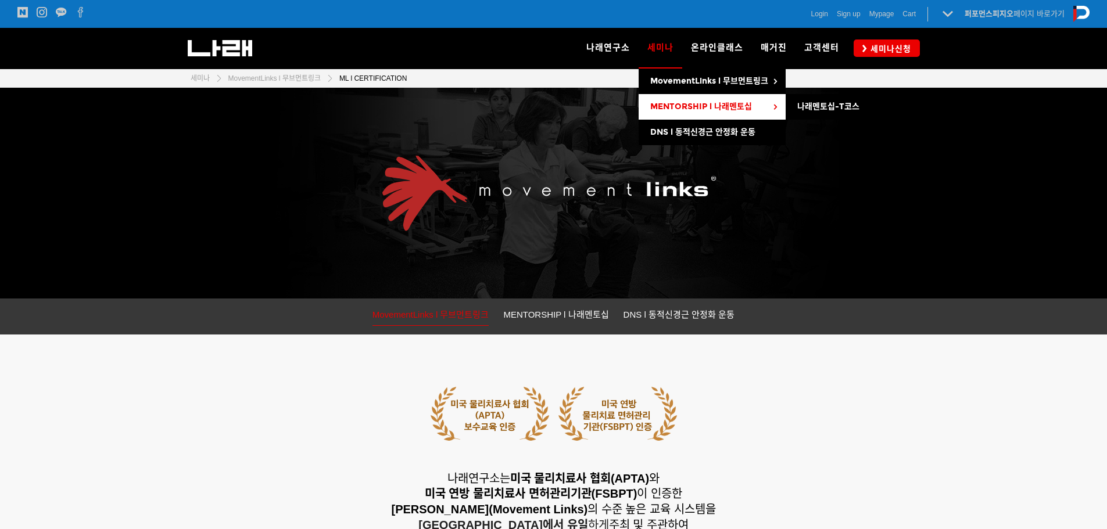
click at [666, 101] on link "MENTORSHIP l 나래멘토십" at bounding box center [712, 107] width 147 height 26
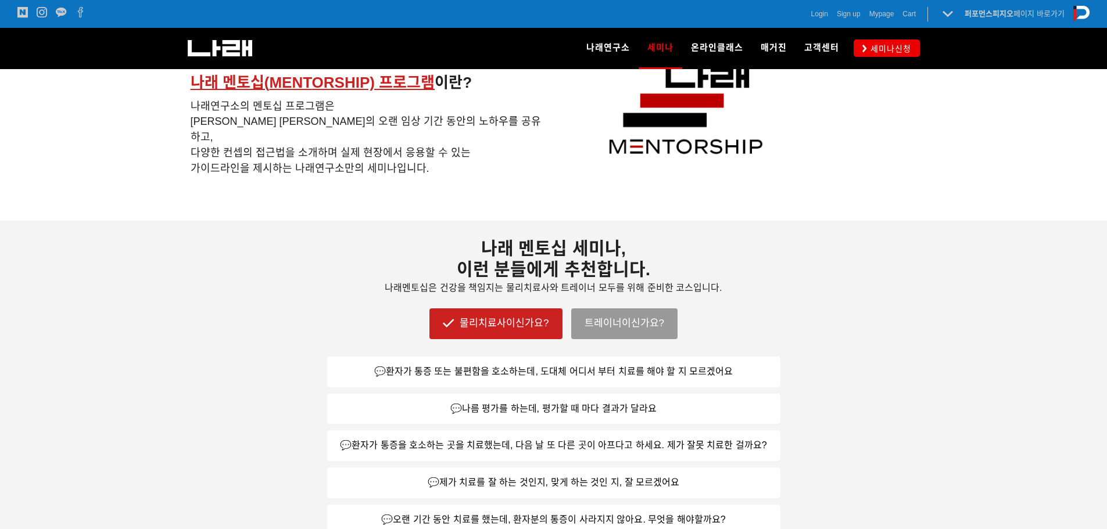
scroll to position [407, 0]
click at [651, 315] on link "트레이너이신가요?" at bounding box center [624, 323] width 106 height 30
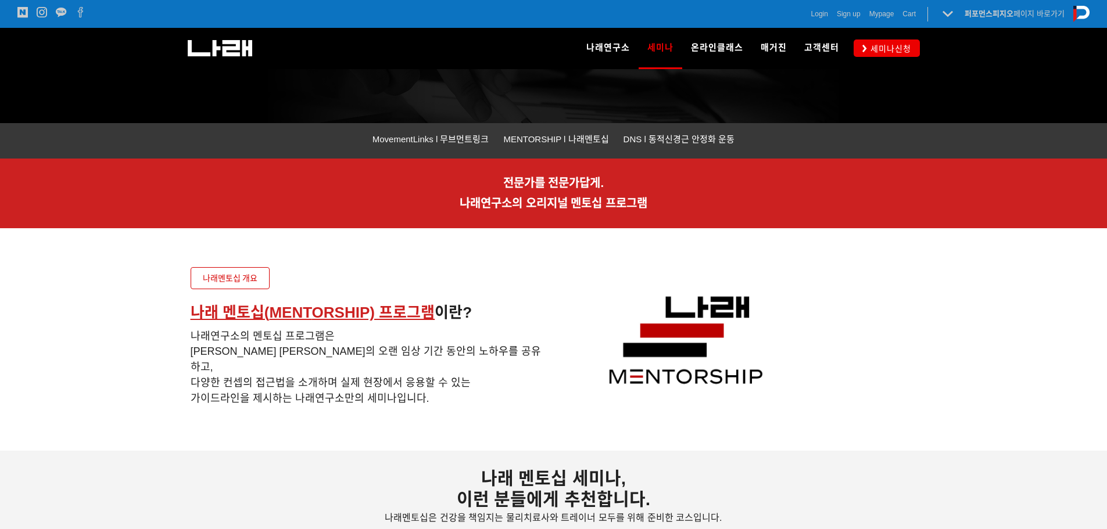
scroll to position [171, 0]
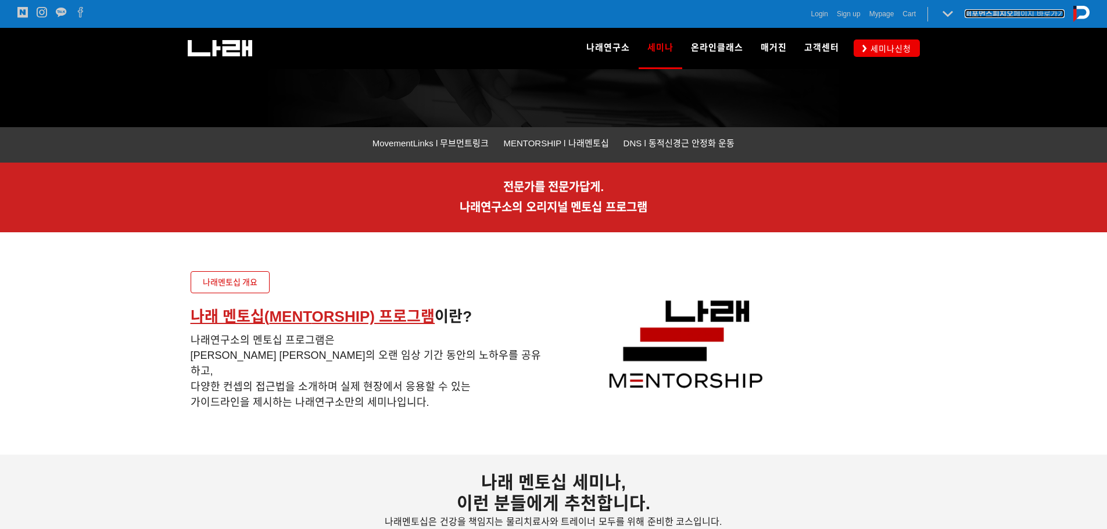
click at [995, 12] on strong "퍼포먼스피지오" at bounding box center [988, 13] width 49 height 9
